Goal: Find specific page/section: Find specific page/section

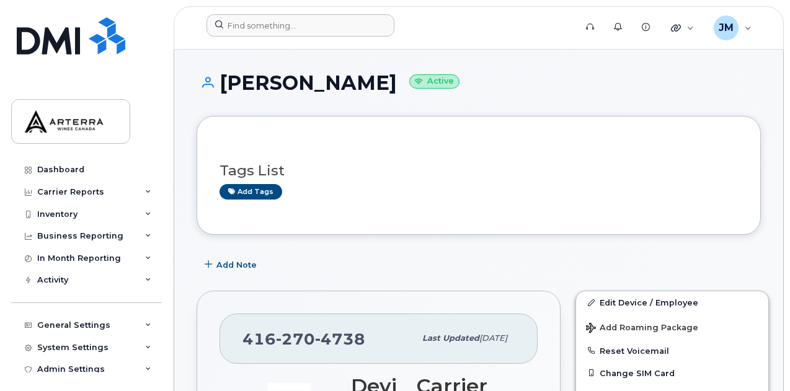
click at [353, 39] on div at bounding box center [387, 27] width 381 height 27
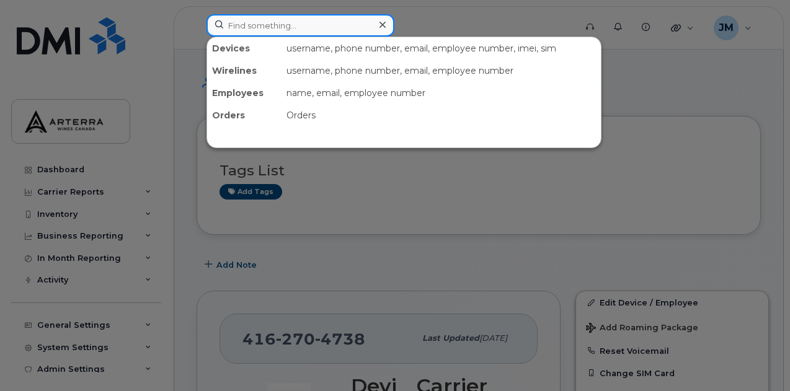
click at [352, 32] on input at bounding box center [300, 25] width 188 height 22
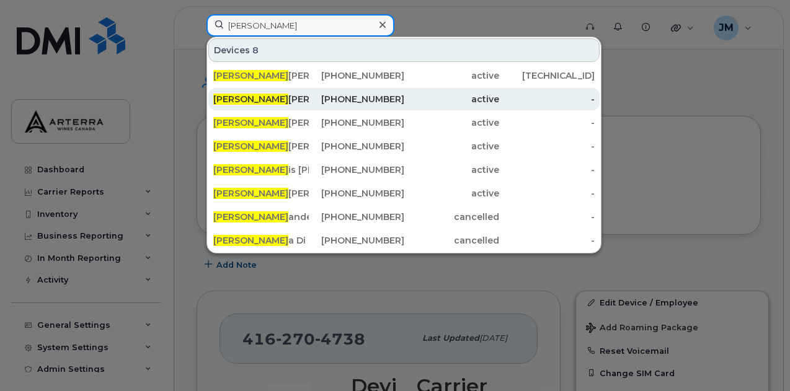
type input "[PERSON_NAME]"
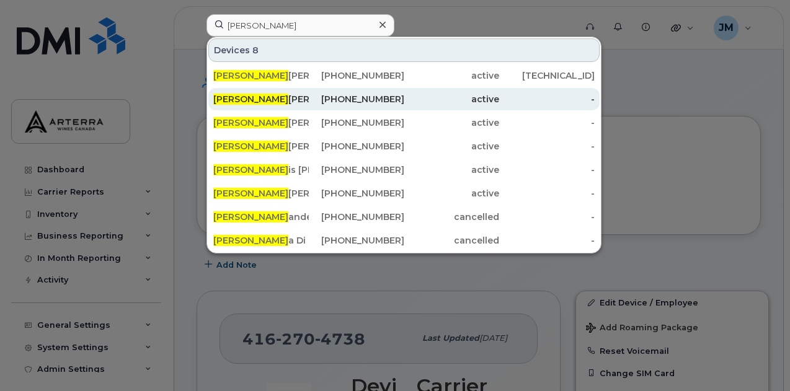
click at [234, 95] on div "[PERSON_NAME]" at bounding box center [260, 99] width 95 height 12
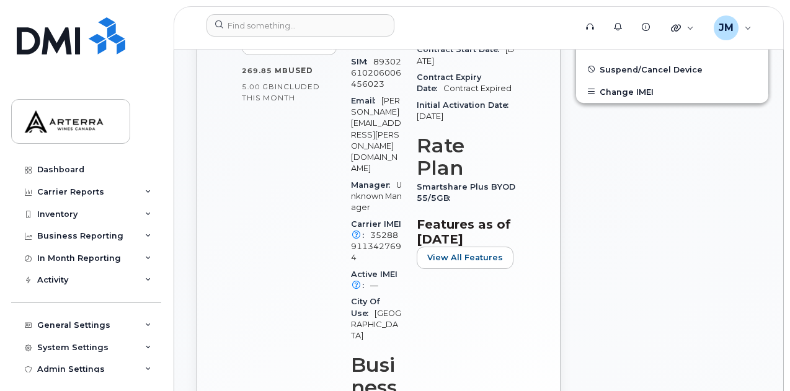
scroll to position [461, 0]
